Goal: Check status

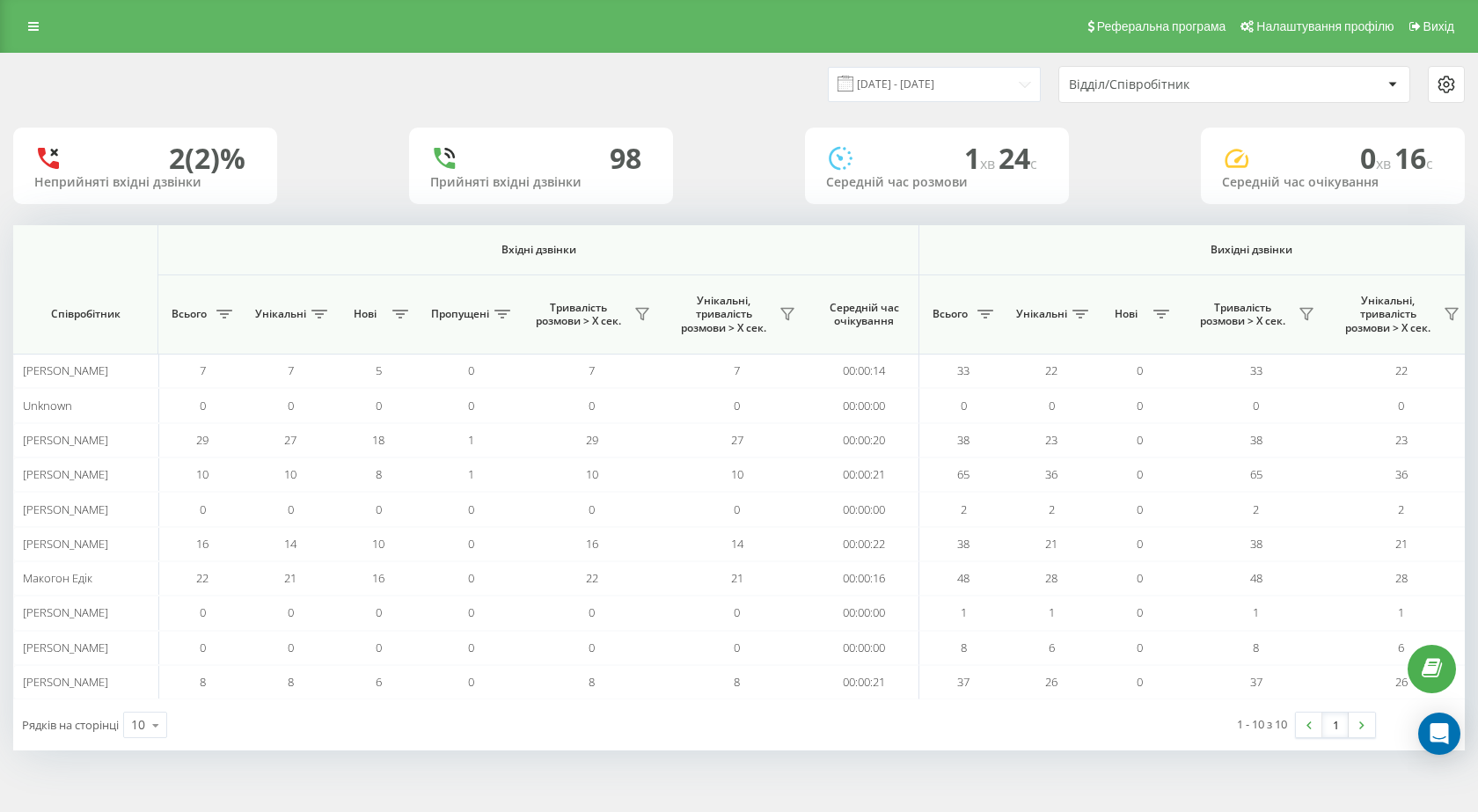
scroll to position [0, 1003]
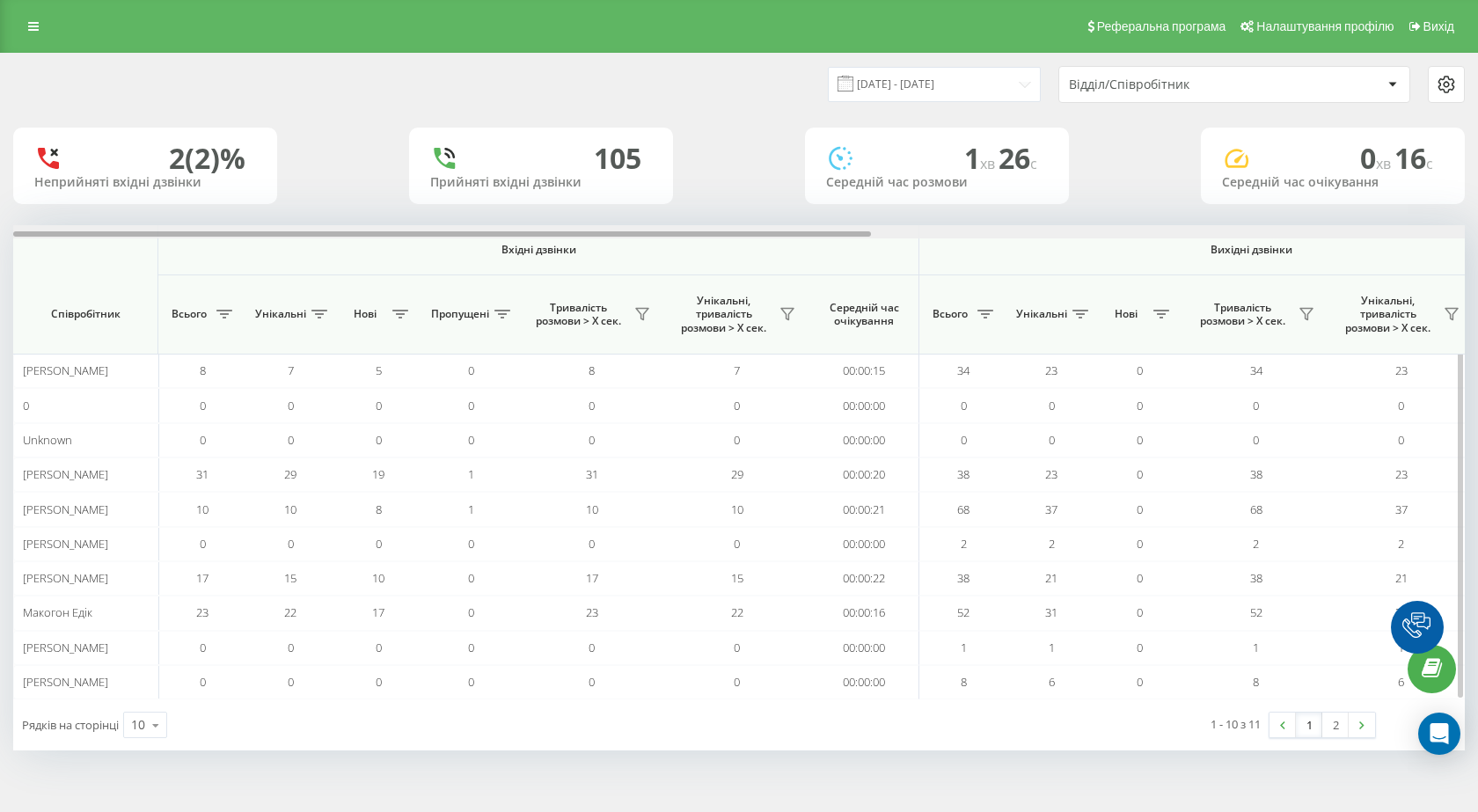
drag, startPoint x: 0, startPoint y: 0, endPoint x: 1190, endPoint y: 229, distance: 1211.8
click at [1184, 220] on div "19.09.2025 - 19.09.2025 Відділ/Співробітник 2 (2)% Неприйняті вхідні дзвінки 10…" at bounding box center [739, 402] width 1452 height 696
click at [1191, 231] on div at bounding box center [739, 231] width 1452 height 13
click at [1189, 238] on div at bounding box center [739, 231] width 1452 height 13
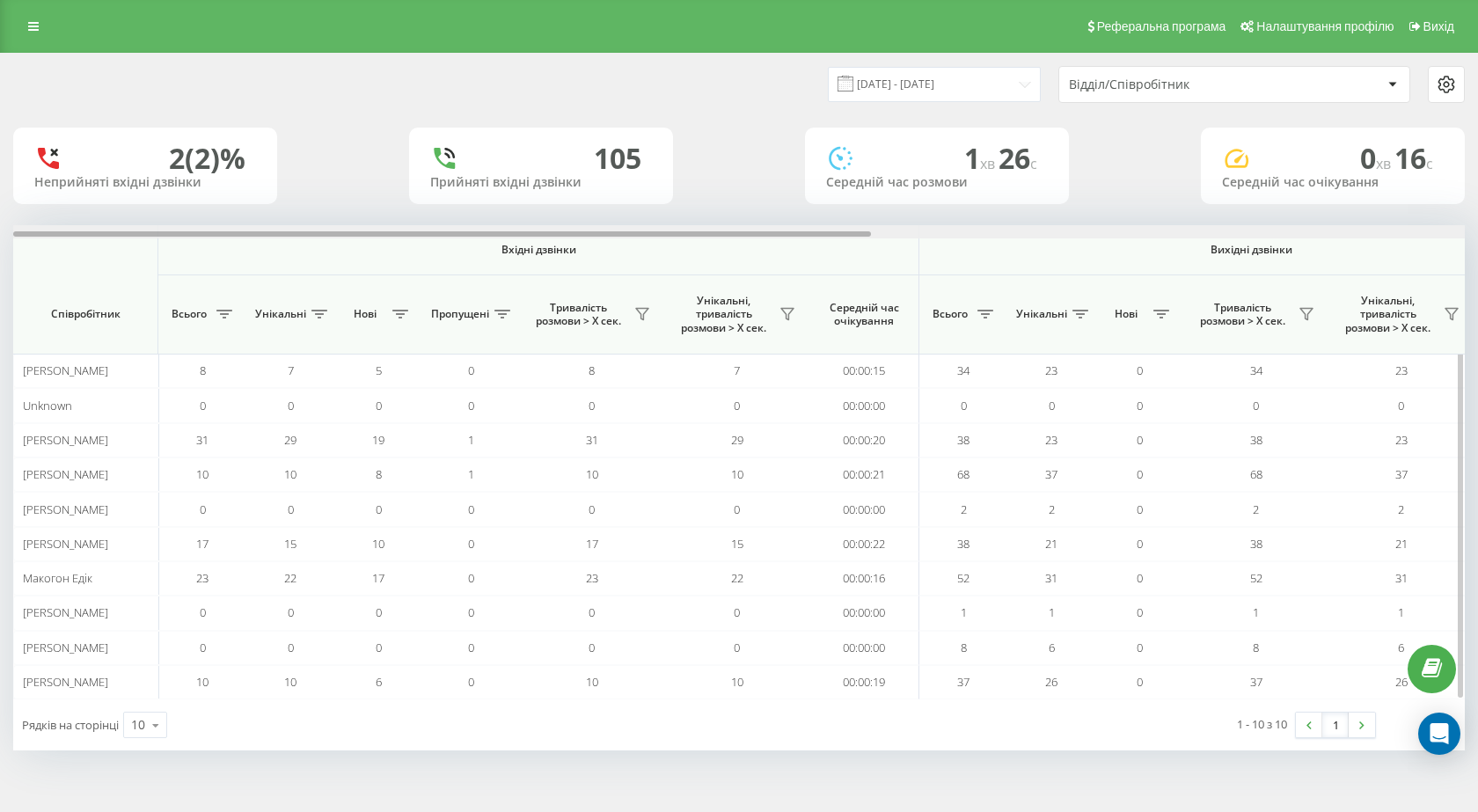
scroll to position [0, 1003]
